Goal: Use online tool/utility: Utilize a website feature to perform a specific function

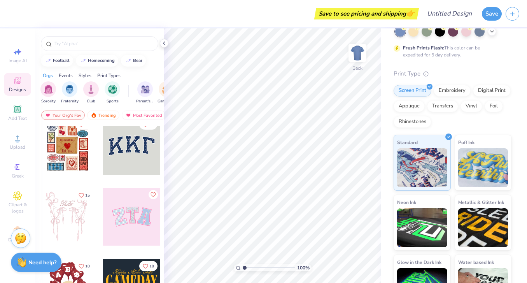
scroll to position [10, 0]
click at [83, 157] on div at bounding box center [68, 146] width 58 height 58
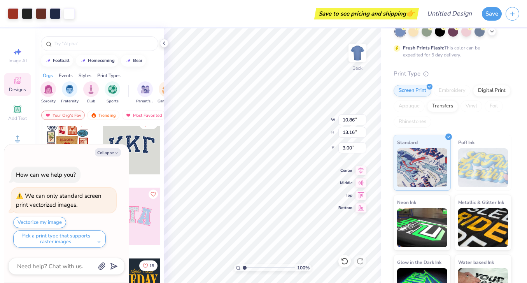
type textarea "x"
type input "4.26"
type textarea "x"
type input "3.51"
click at [114, 153] on icon "button" at bounding box center [116, 153] width 5 height 5
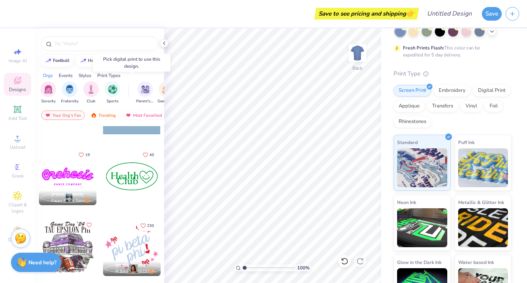
scroll to position [974, 0]
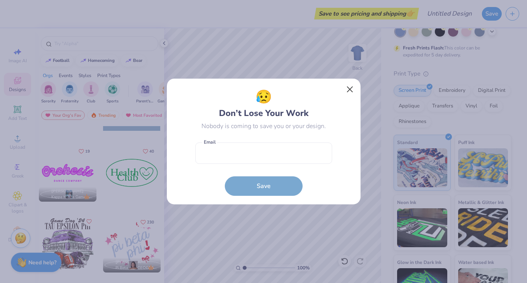
click at [345, 89] on button "Close" at bounding box center [349, 89] width 15 height 15
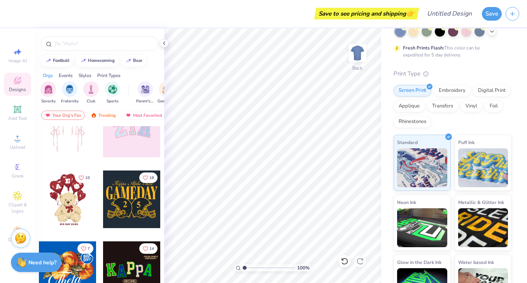
scroll to position [96, 0]
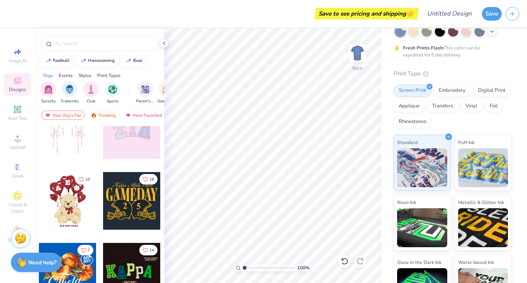
click at [123, 141] on div at bounding box center [132, 130] width 58 height 58
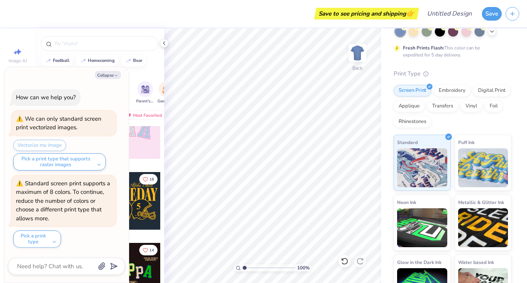
click at [147, 70] on div "Orgs Events Styles Print Types" at bounding box center [99, 73] width 129 height 11
click at [114, 76] on button "Collapse" at bounding box center [108, 75] width 26 height 8
type textarea "x"
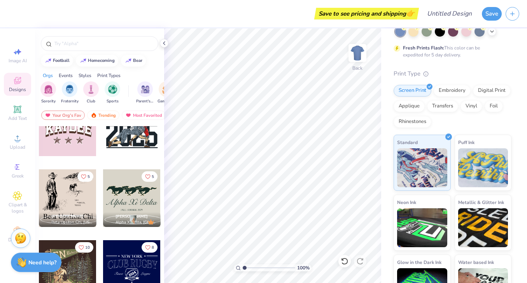
scroll to position [2365, 0]
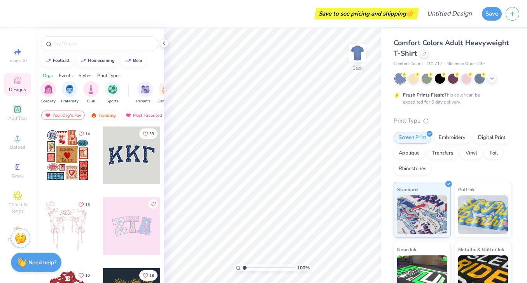
click at [71, 153] on div at bounding box center [68, 155] width 58 height 58
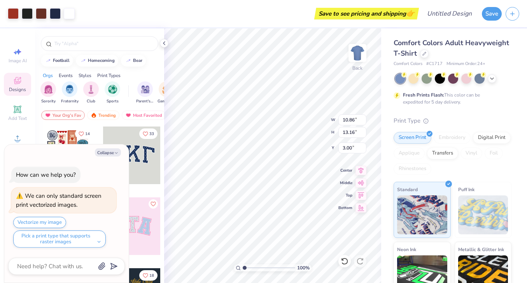
click at [105, 157] on div "Collapse How can we help you? We can only standard screen print vectorized imag…" at bounding box center [66, 213] width 125 height 139
click at [104, 153] on button "Collapse" at bounding box center [108, 152] width 26 height 8
type textarea "x"
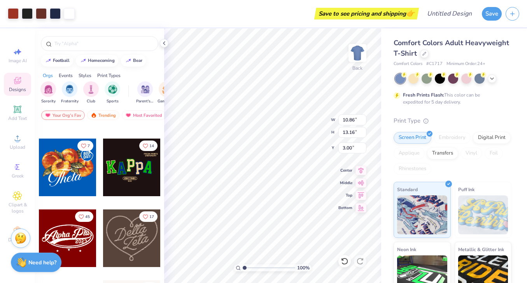
scroll to position [201, 0]
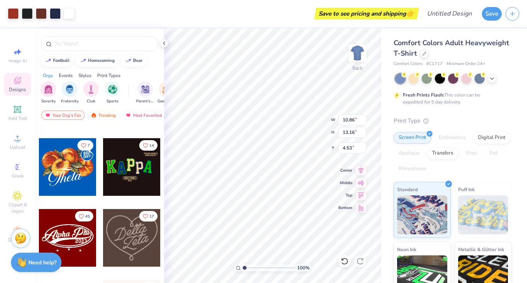
type input "4.12"
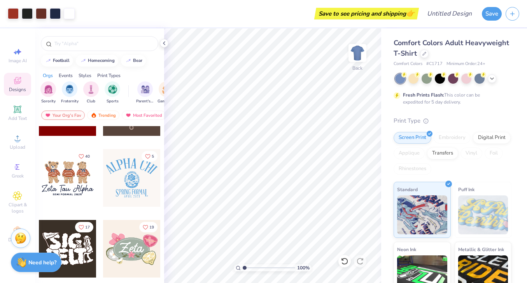
scroll to position [332, 0]
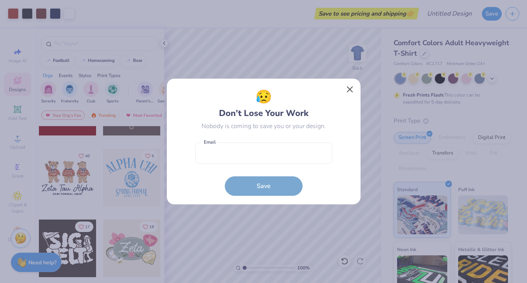
click at [356, 93] on button "Close" at bounding box center [349, 89] width 15 height 15
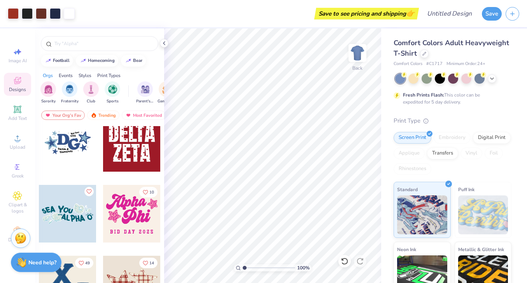
scroll to position [3202, 0]
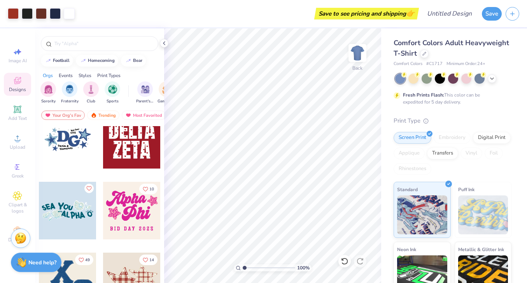
click at [125, 215] on div at bounding box center [132, 211] width 58 height 58
type input "10.86"
type input "13.16"
type input "4.12"
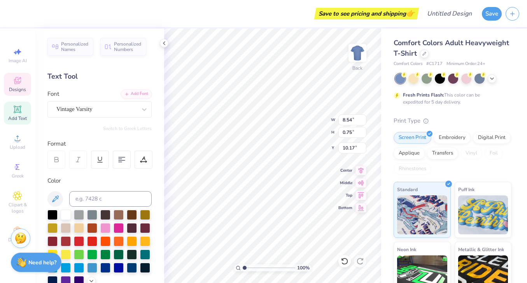
type input "8.54"
type input "0.75"
type input "10.83"
type input "5.78"
type input "3.34"
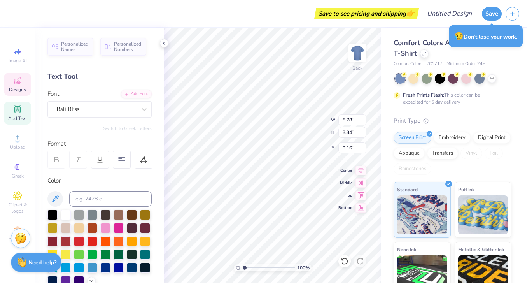
type input "6.14"
type input "8.15"
type input "3.20"
type input "3.00"
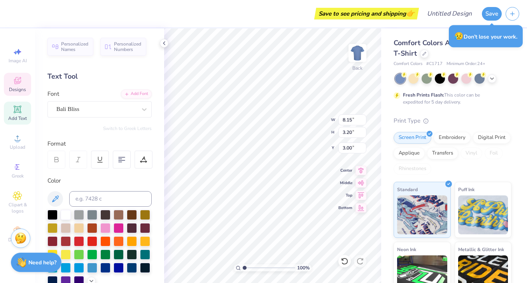
type textarea "DANCE"
type input "5.78"
type input "3.34"
type input "6.14"
type input "12.05"
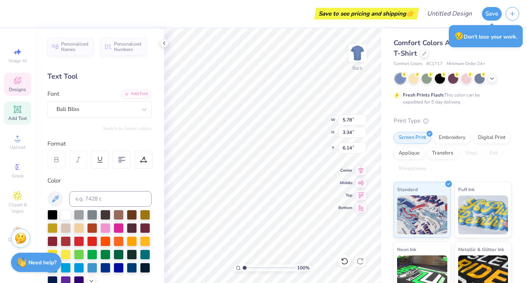
type input "3.10"
type input "3.12"
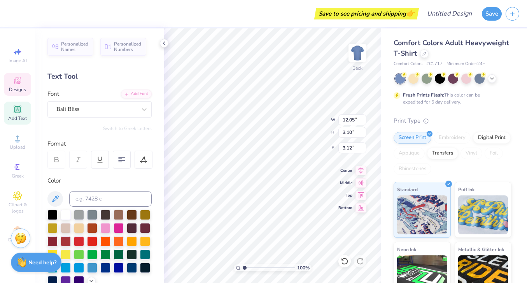
type textarea "Dance"
type input "5.78"
type input "3.34"
type input "6.14"
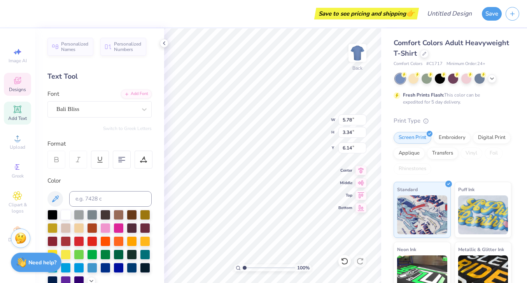
type textarea "e"
type textarea "E"
type textarea "Marathon"
